Goal: Complete application form

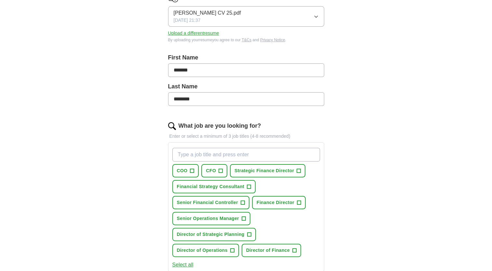
scroll to position [98, 0]
click at [222, 170] on span "+" at bounding box center [221, 170] width 4 height 5
click at [193, 169] on span "+" at bounding box center [192, 170] width 4 height 5
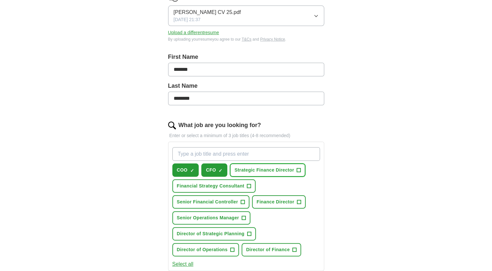
click at [299, 171] on span "+" at bounding box center [299, 170] width 4 height 5
click at [299, 200] on span "+" at bounding box center [299, 202] width 4 height 5
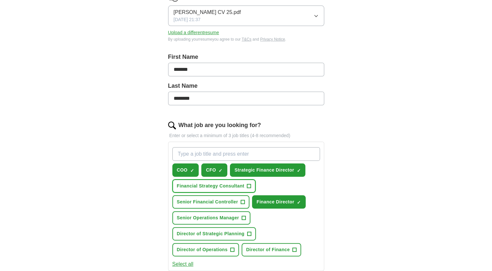
click at [251, 185] on button "Financial Strategy Consultant +" at bounding box center [214, 186] width 84 height 13
click at [245, 199] on button "Senior Financial Controller +" at bounding box center [210, 202] width 77 height 13
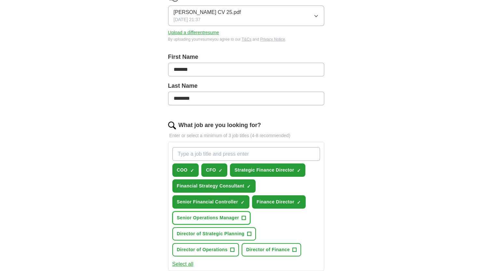
click at [246, 216] on button "Senior Operations Manager +" at bounding box center [211, 218] width 78 height 13
click at [249, 233] on span "+" at bounding box center [249, 234] width 4 height 5
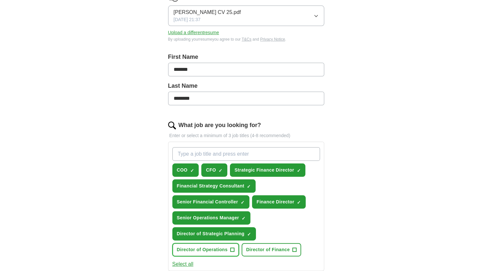
click at [234, 249] on span "+" at bounding box center [232, 250] width 4 height 5
click at [295, 249] on span "+" at bounding box center [295, 250] width 4 height 5
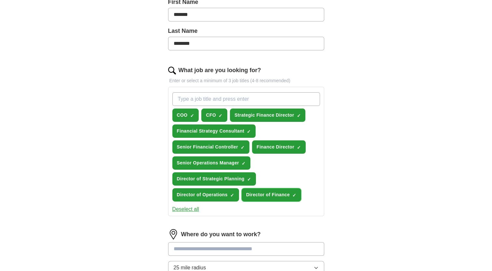
scroll to position [163, 0]
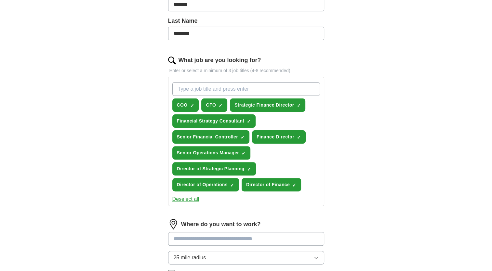
click at [196, 196] on button "Deselect all" at bounding box center [185, 200] width 27 height 8
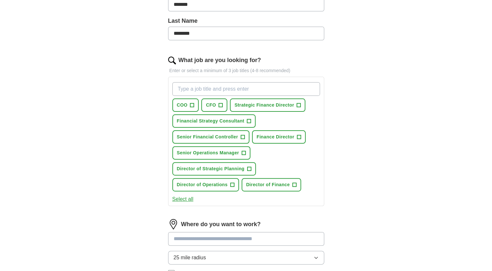
click at [196, 196] on div "Select all" at bounding box center [246, 200] width 150 height 8
click at [189, 198] on button "Select all" at bounding box center [182, 200] width 21 height 8
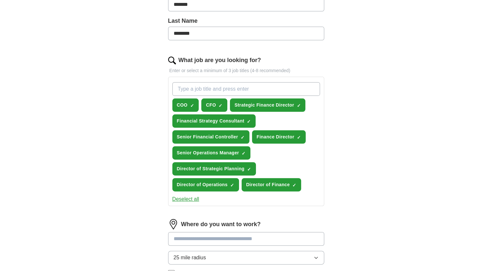
click at [225, 90] on input "What job are you looking for?" at bounding box center [246, 89] width 148 height 14
type input "controller"
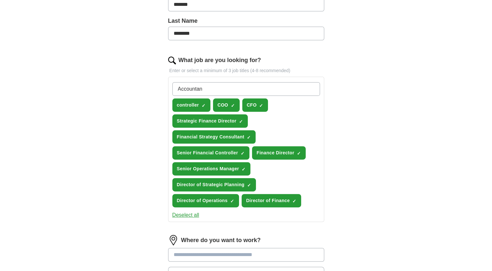
type input "Accountant"
type input "Finance"
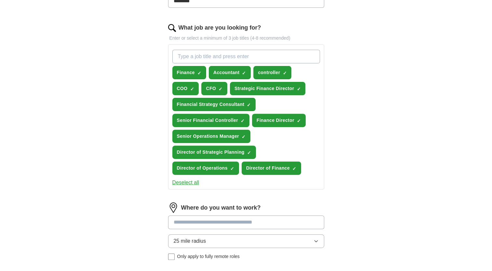
scroll to position [228, 0]
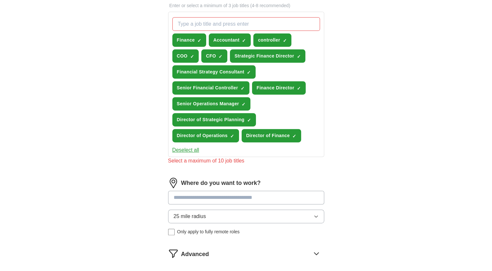
click at [242, 186] on div "Where do you want to work? 25 mile radius Only apply to fully remote roles" at bounding box center [246, 209] width 156 height 63
type input "***"
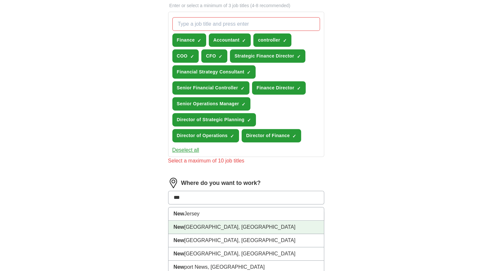
click at [211, 224] on li "New York City, NY" at bounding box center [247, 227] width 156 height 13
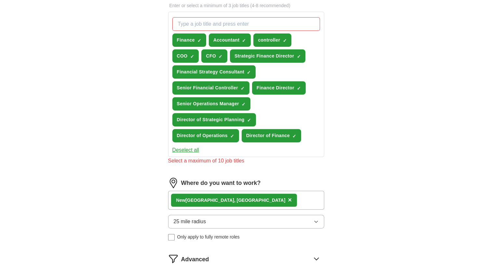
click at [261, 220] on button "25 mile radius" at bounding box center [246, 222] width 156 height 14
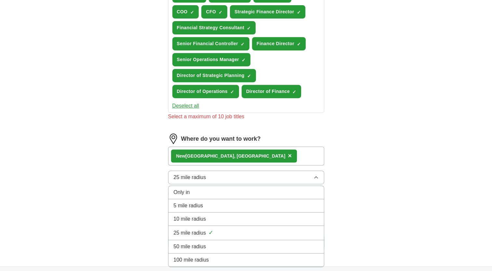
scroll to position [293, 0]
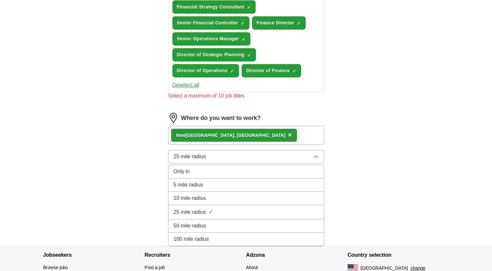
click at [212, 225] on div "50 mile radius" at bounding box center [246, 226] width 145 height 8
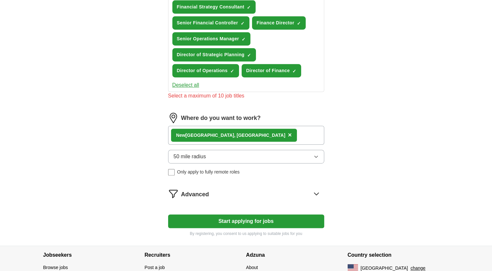
click at [315, 192] on icon at bounding box center [316, 194] width 10 height 10
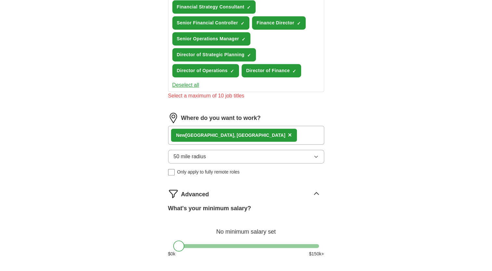
click at [285, 196] on div "Advanced" at bounding box center [252, 194] width 143 height 10
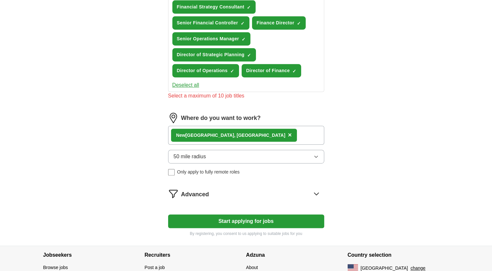
click at [277, 217] on button "Start applying for jobs" at bounding box center [246, 222] width 156 height 14
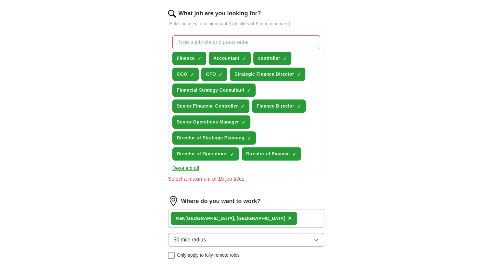
scroll to position [195, 0]
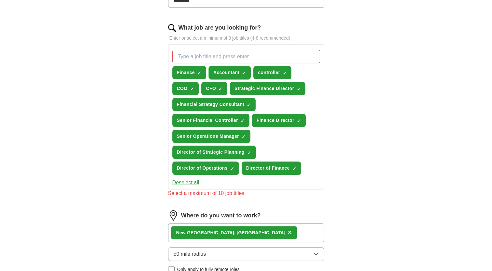
click at [0, 0] on span "×" at bounding box center [0, 0] width 0 height 0
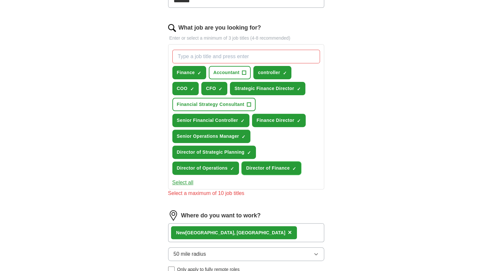
click at [0, 0] on span "×" at bounding box center [0, 0] width 0 height 0
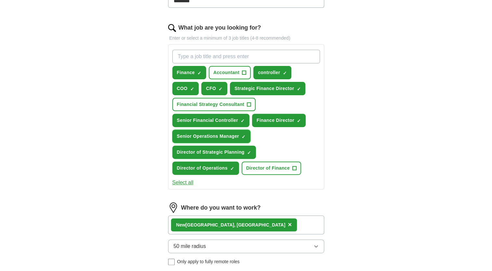
click at [0, 0] on span "×" at bounding box center [0, 0] width 0 height 0
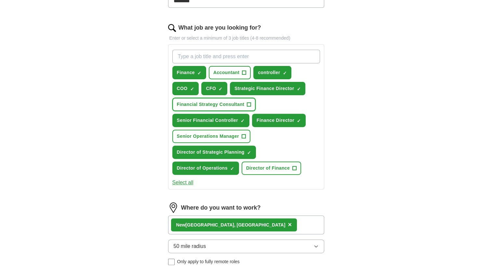
click at [248, 103] on span "+" at bounding box center [249, 104] width 4 height 5
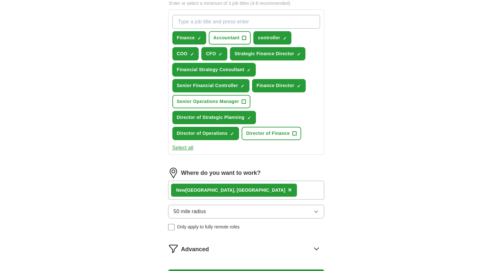
scroll to position [293, 0]
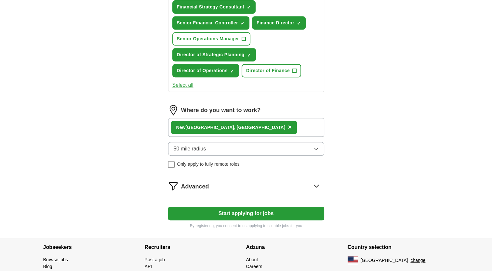
click at [290, 210] on button "Start applying for jobs" at bounding box center [246, 214] width 156 height 14
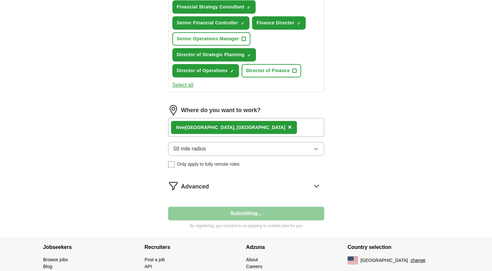
select select "**"
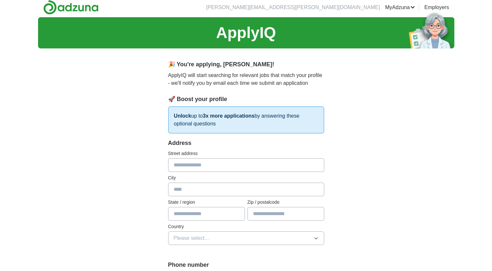
scroll to position [0, 0]
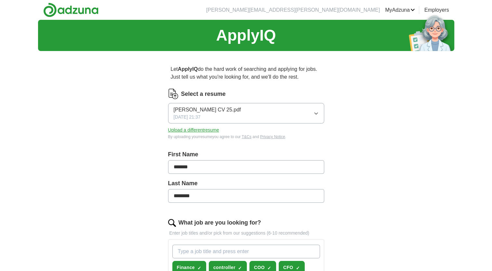
click at [317, 114] on icon "button" at bounding box center [316, 113] width 5 height 5
click at [173, 93] on img at bounding box center [173, 94] width 10 height 10
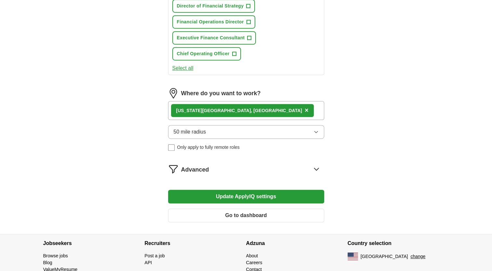
scroll to position [358, 0]
click at [318, 168] on icon at bounding box center [316, 169] width 4 height 2
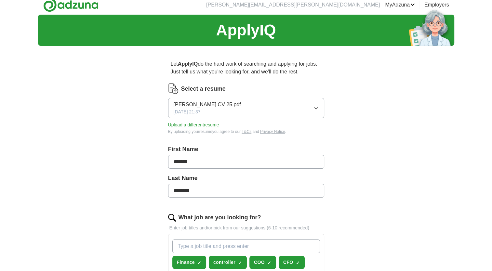
scroll to position [0, 0]
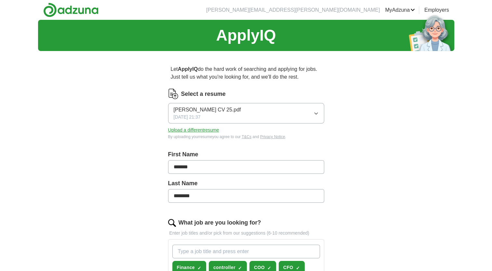
click at [206, 94] on label "Select a resume" at bounding box center [203, 94] width 45 height 9
click at [317, 115] on icon "button" at bounding box center [316, 113] width 5 height 5
drag, startPoint x: 240, startPoint y: 164, endPoint x: 141, endPoint y: 159, distance: 98.7
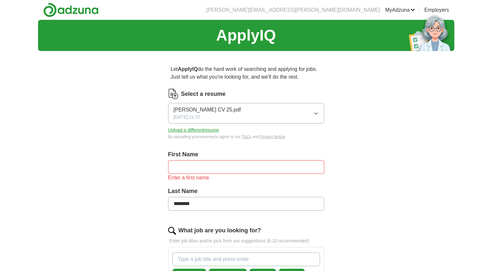
drag, startPoint x: 197, startPoint y: 197, endPoint x: 152, endPoint y: 193, distance: 44.7
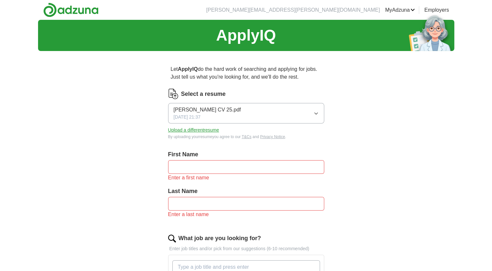
click at [0, 0] on link "ApplyIQ" at bounding box center [0, 0] width 0 height 0
